Goal: Task Accomplishment & Management: Complete application form

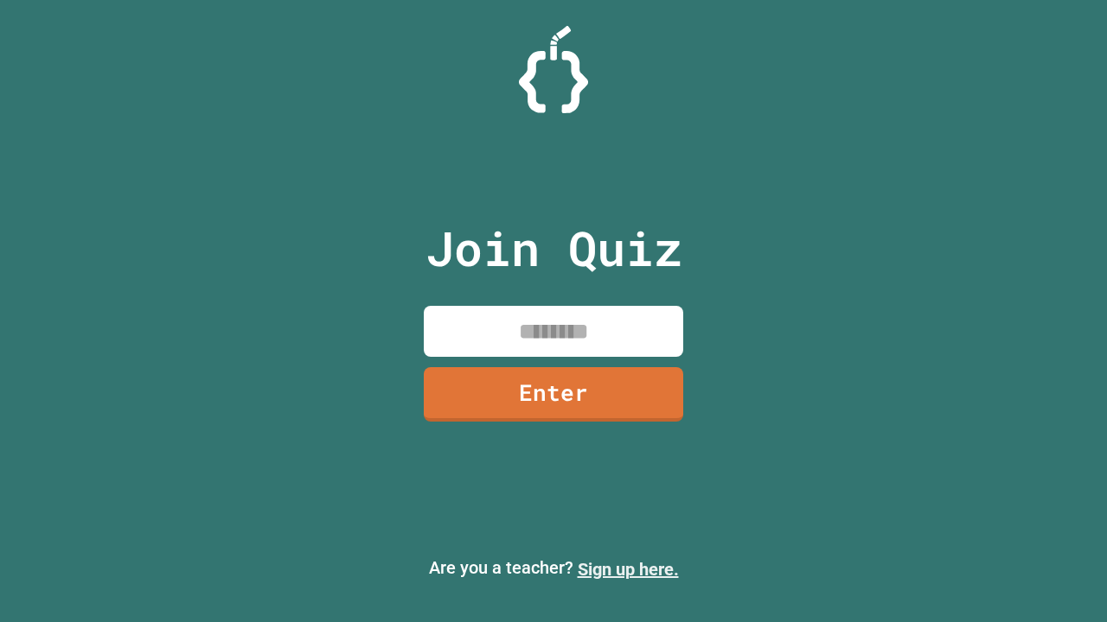
click at [628, 570] on link "Sign up here." at bounding box center [627, 569] width 101 height 21
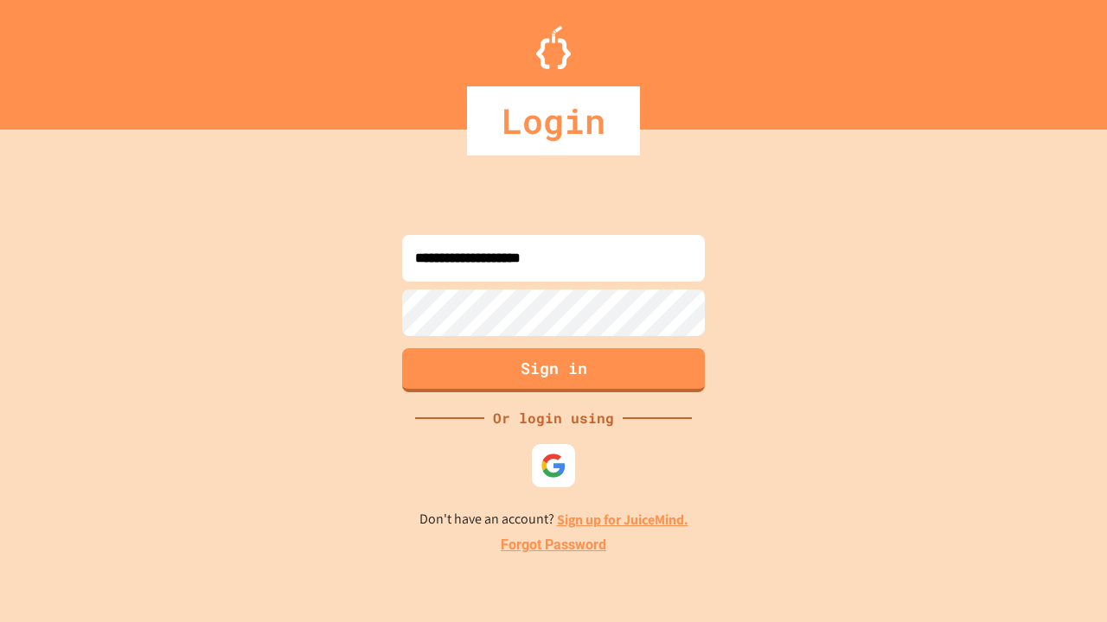
type input "**********"
